Goal: Task Accomplishment & Management: Manage account settings

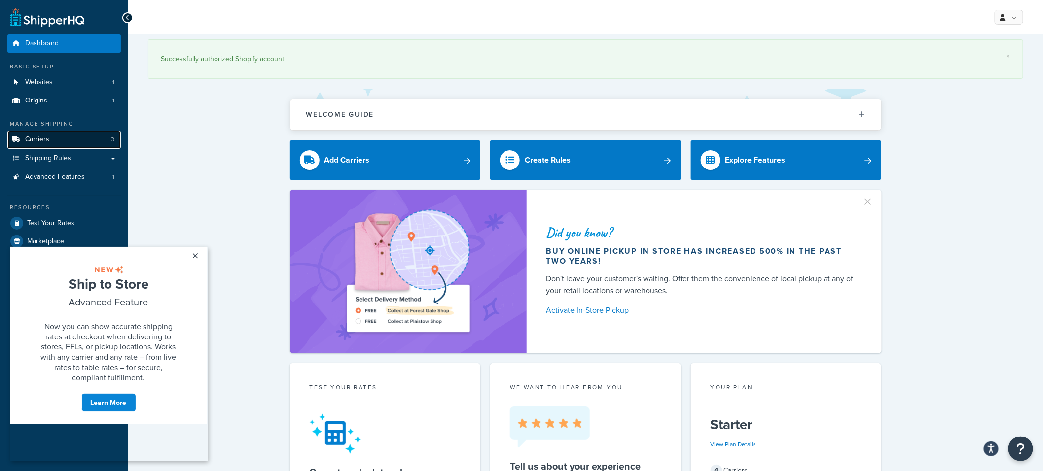
click at [96, 144] on link "Carriers 3" at bounding box center [63, 140] width 113 height 18
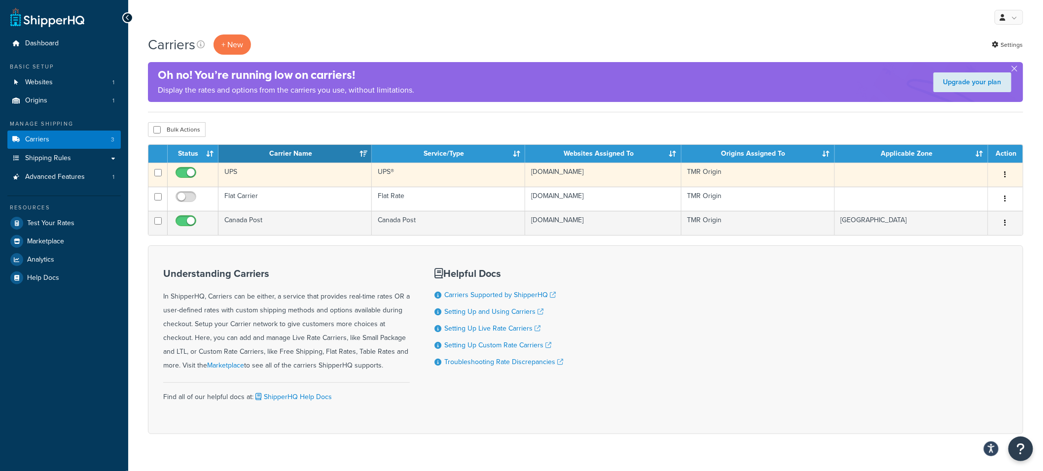
click at [290, 177] on td "UPS" at bounding box center [294, 175] width 153 height 24
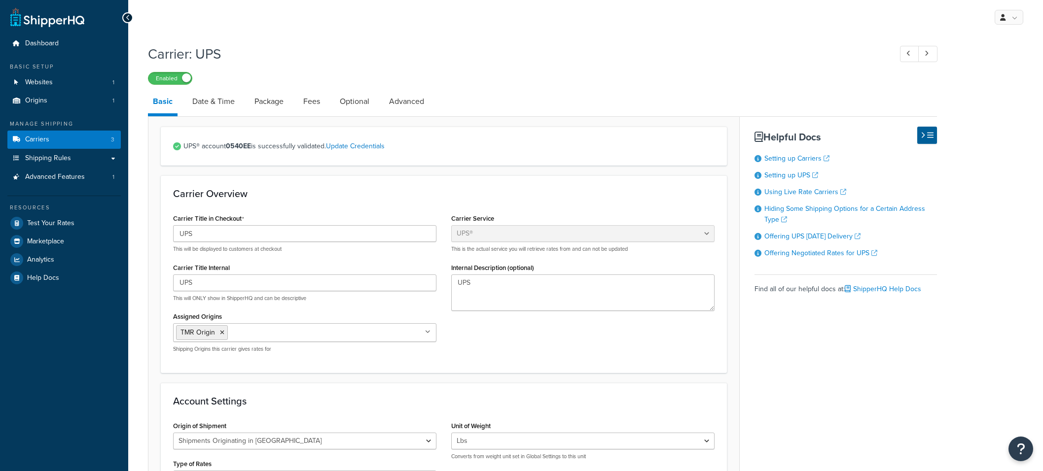
select select "ups"
select select "can"
click at [311, 101] on link "Fees" at bounding box center [311, 102] width 27 height 24
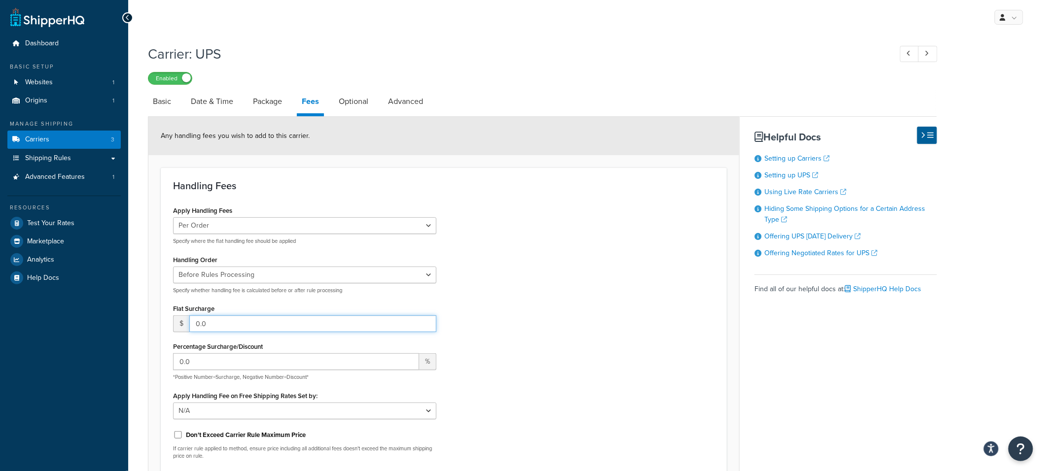
click at [223, 324] on input "0.0" at bounding box center [312, 324] width 247 height 17
drag, startPoint x: 237, startPoint y: 324, endPoint x: 162, endPoint y: 321, distance: 75.0
click at [162, 321] on div "Handling Fees Apply Handling Fees Per Order Per Item Per Package Specify where …" at bounding box center [444, 324] width 566 height 312
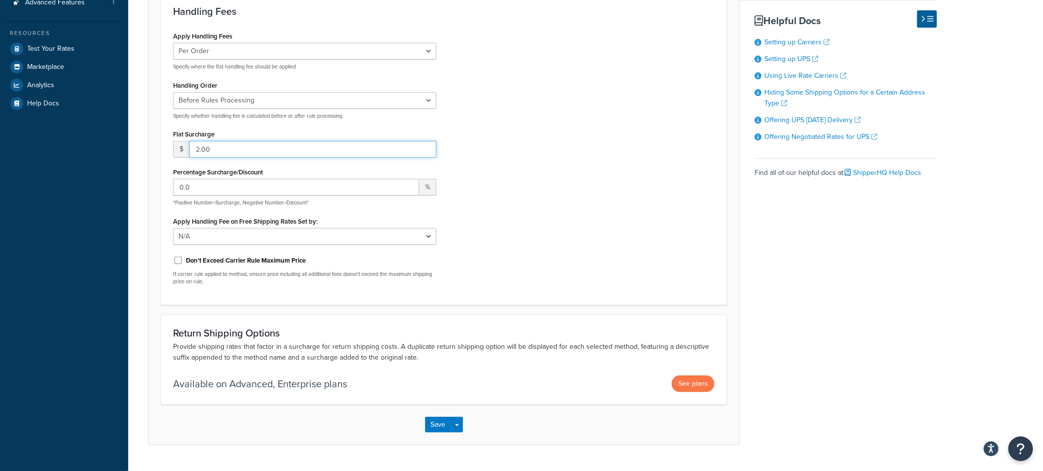
scroll to position [199, 0]
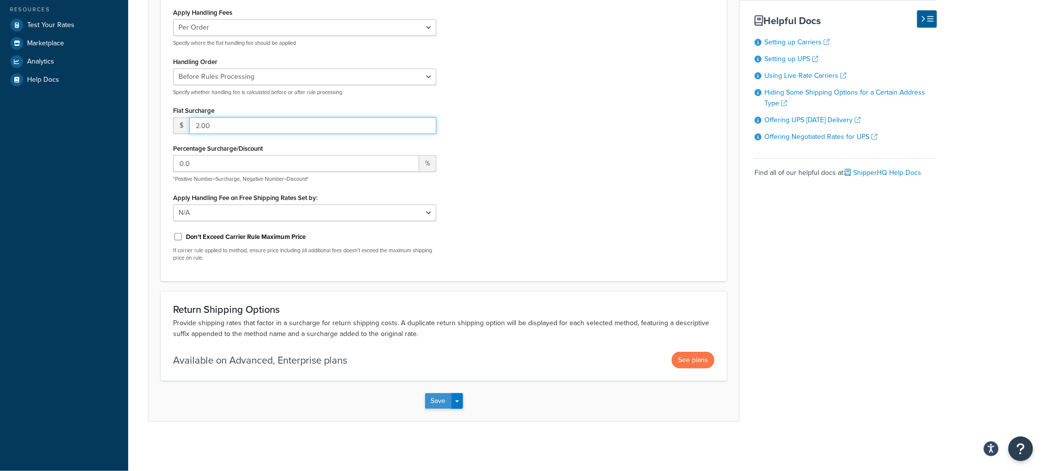
type input "2.00"
click at [435, 401] on button "Save" at bounding box center [438, 402] width 27 height 16
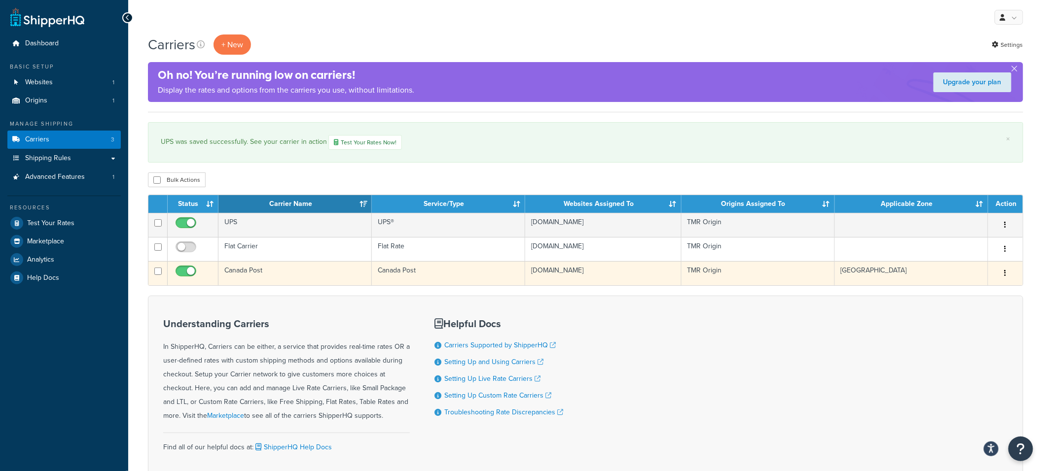
click at [281, 267] on td "Canada Post" at bounding box center [294, 273] width 153 height 24
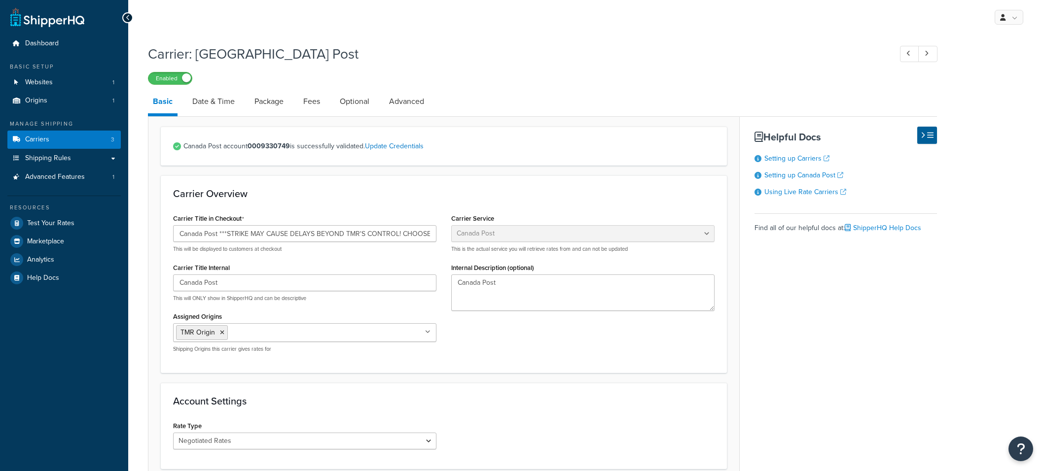
select select "canadaPost"
select select "NEGOTIATED"
drag, startPoint x: 216, startPoint y: 107, endPoint x: 223, endPoint y: 110, distance: 8.2
click at [216, 106] on link "Date & Time" at bounding box center [213, 102] width 52 height 24
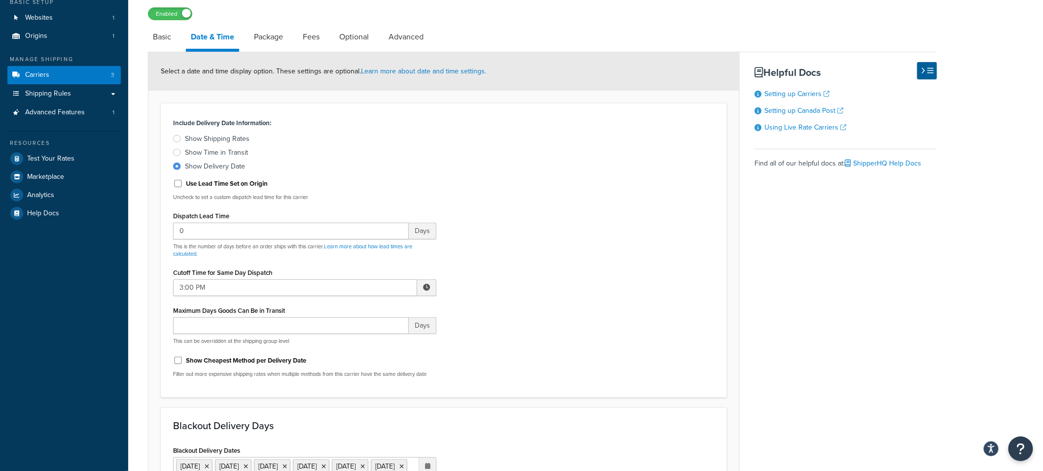
scroll to position [72, 0]
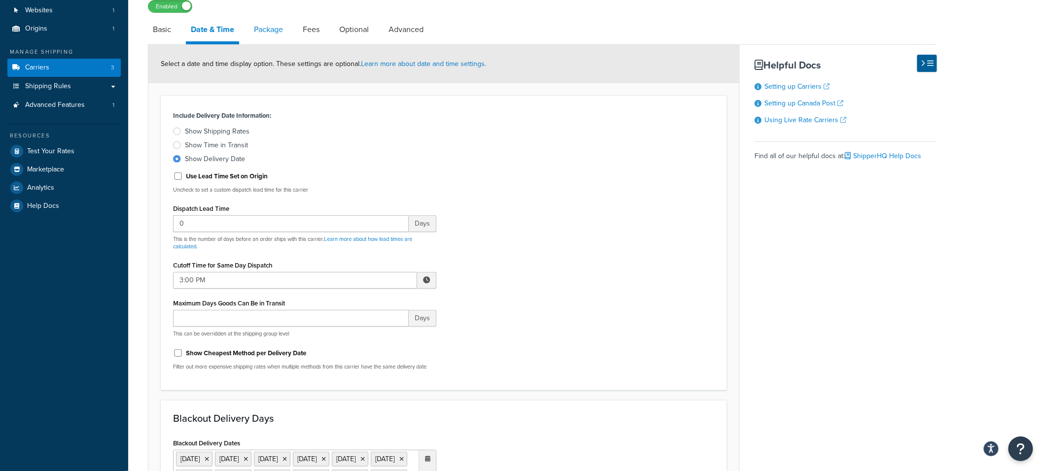
click at [274, 32] on link "Package" at bounding box center [268, 30] width 39 height 24
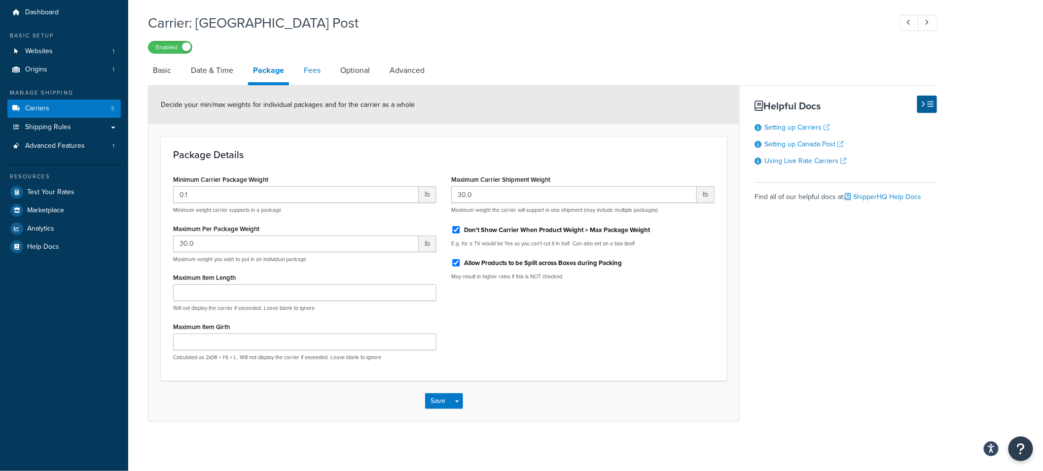
click at [309, 73] on link "Fees" at bounding box center [312, 71] width 27 height 24
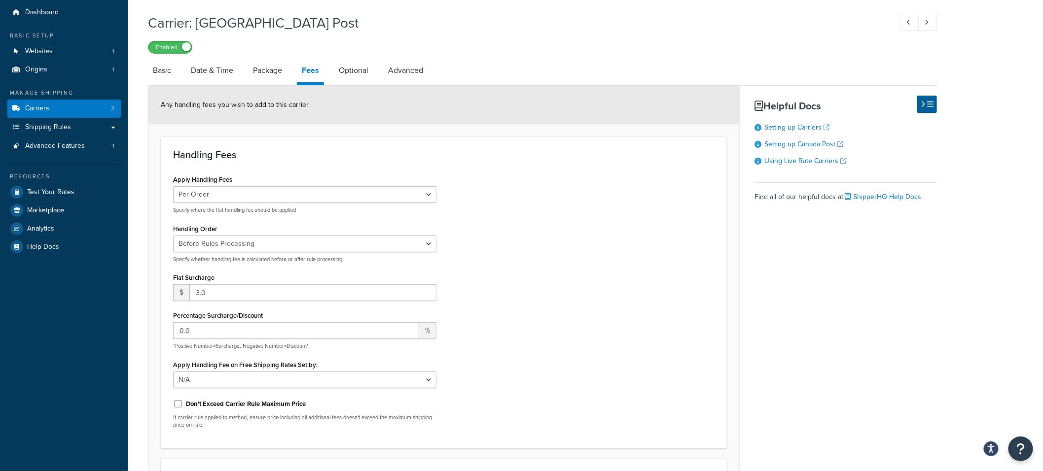
click at [599, 218] on div "Apply Handling Fees Per Order Per Item Per Package Specify where the flat handl…" at bounding box center [444, 305] width 556 height 264
